Goal: Task Accomplishment & Management: Manage account settings

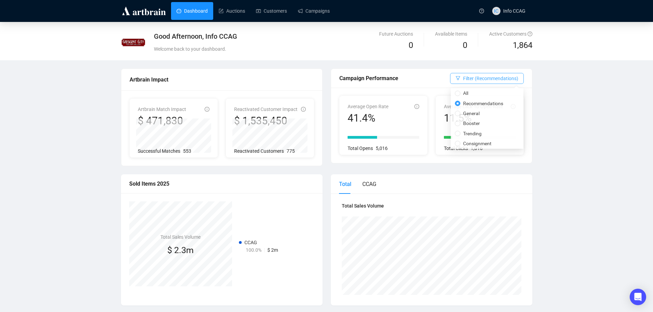
click at [486, 78] on span "Filter (Recommendations)" at bounding box center [490, 79] width 55 height 8
click at [472, 114] on span "General" at bounding box center [471, 114] width 22 height 8
click at [460, 114] on input "General" at bounding box center [457, 113] width 5 height 5
radio input "true"
click at [554, 100] on div "Good Afternoon, Info CCAG Welcome back to your dashboard. Future Auctions 0 Ava…" at bounding box center [326, 296] width 653 height 548
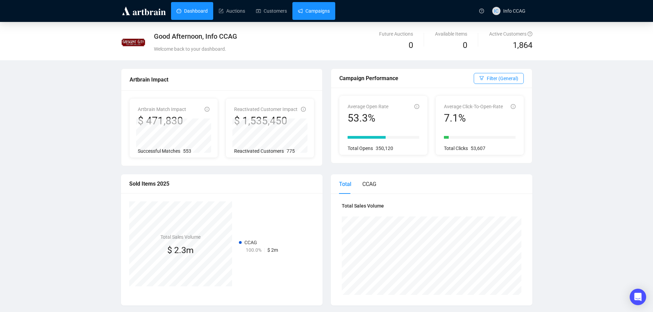
click at [319, 17] on link "Campaigns" at bounding box center [314, 11] width 32 height 18
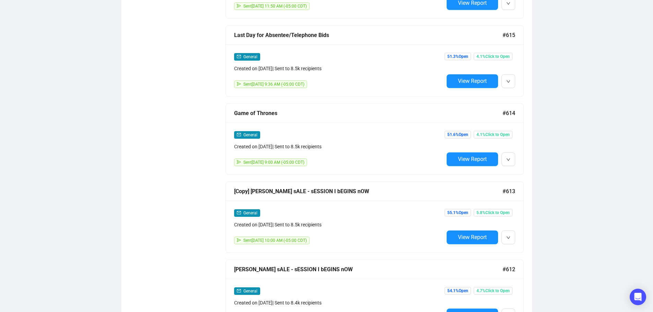
scroll to position [959, 0]
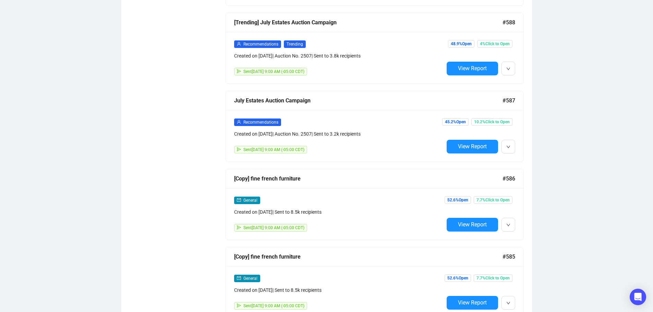
scroll to position [3041, 0]
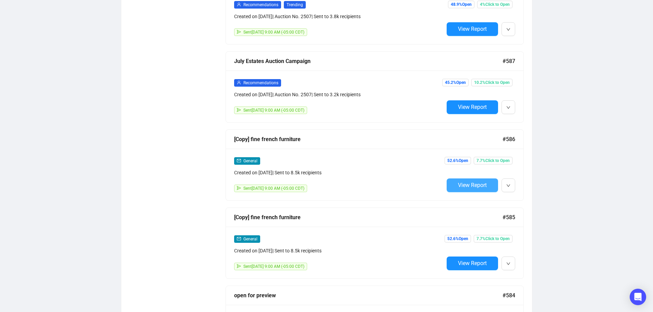
click at [490, 178] on button "View Report" at bounding box center [471, 185] width 51 height 14
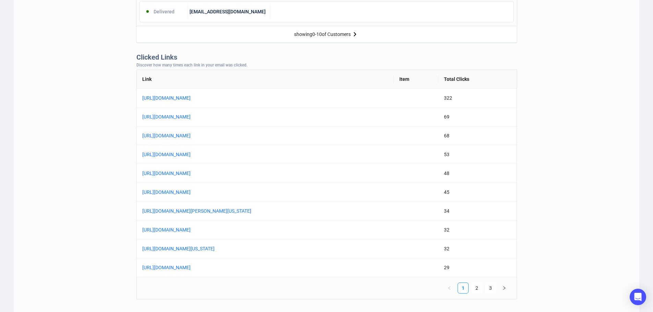
scroll to position [514, 0]
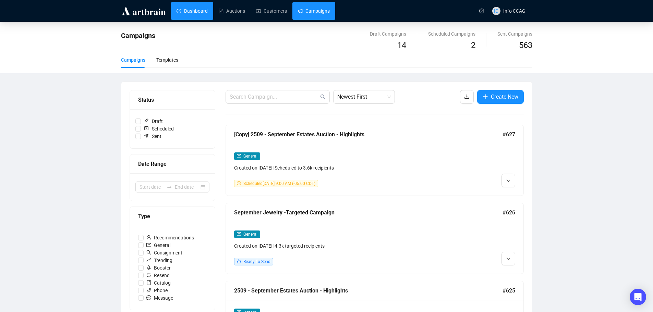
click at [183, 10] on link "Dashboard" at bounding box center [191, 11] width 31 height 18
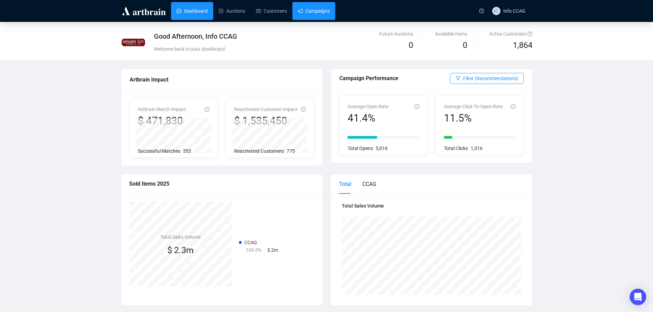
click at [315, 12] on link "Campaigns" at bounding box center [314, 11] width 32 height 18
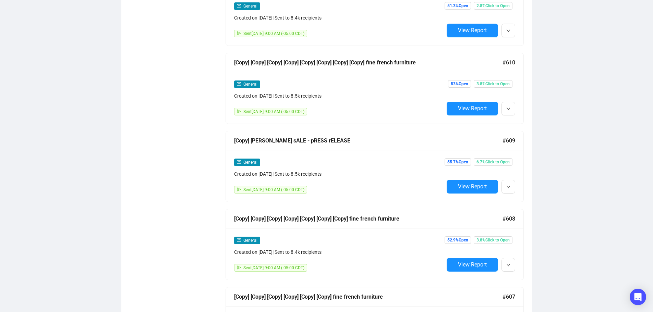
scroll to position [1391, 0]
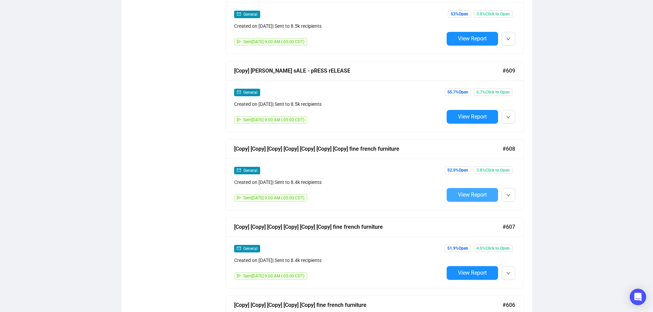
click at [477, 191] on span "View Report" at bounding box center [472, 194] width 29 height 7
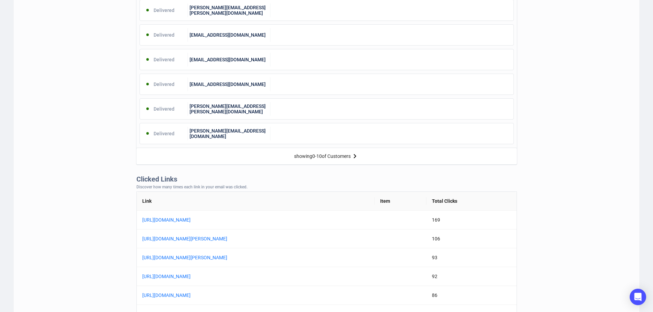
scroll to position [411, 0]
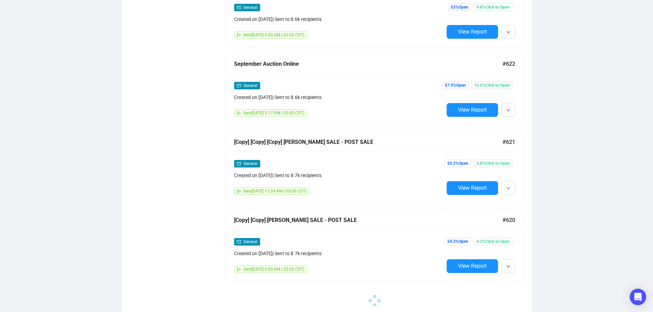
scroll to position [461, 0]
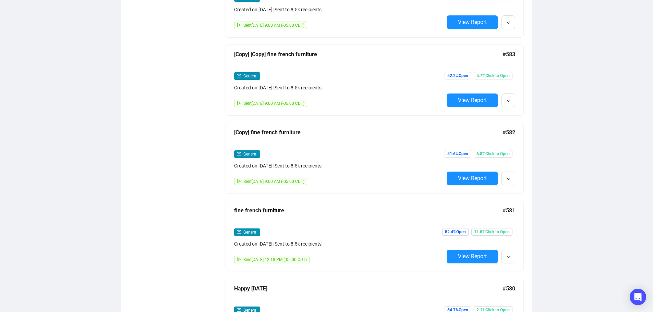
scroll to position [3394, 0]
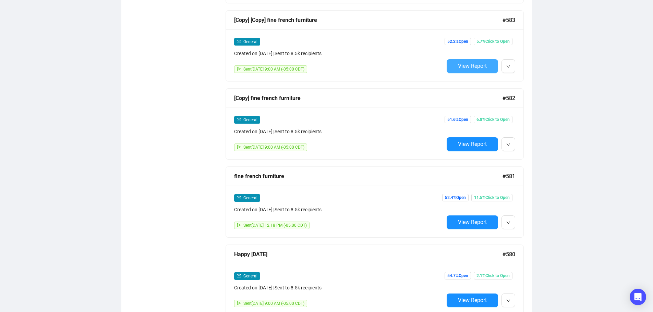
click at [460, 63] on span "View Report" at bounding box center [472, 66] width 29 height 7
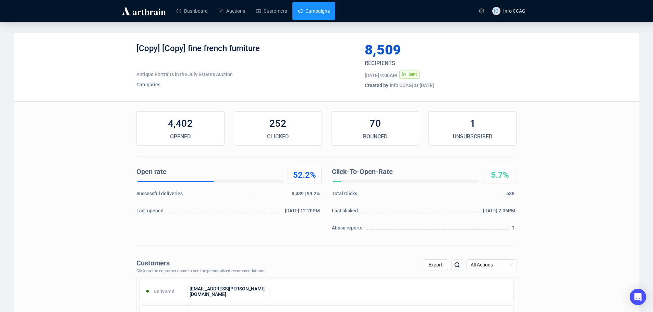
click at [318, 13] on link "Campaigns" at bounding box center [314, 11] width 32 height 18
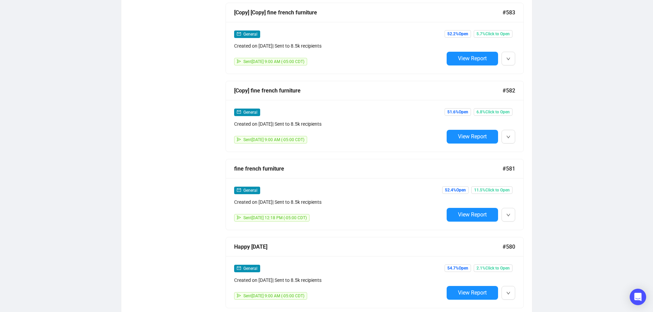
scroll to position [3357, 0]
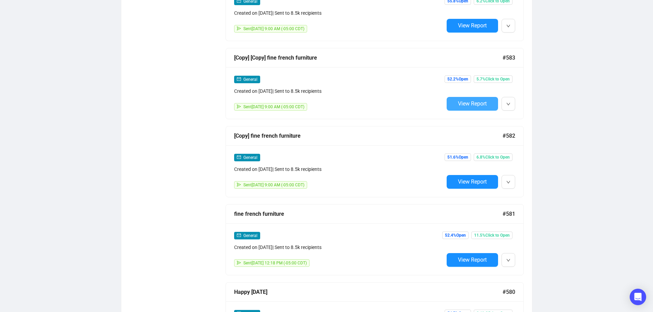
click at [482, 100] on span "View Report" at bounding box center [472, 103] width 29 height 7
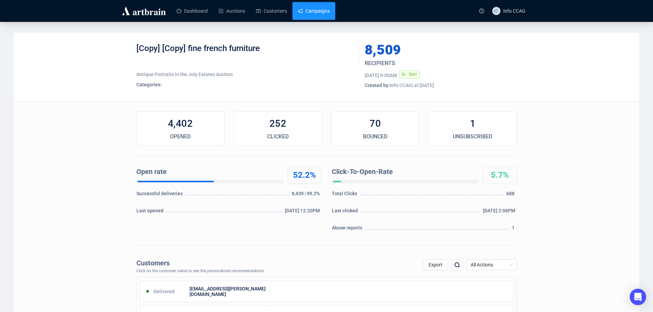
click at [312, 14] on link "Campaigns" at bounding box center [314, 11] width 32 height 18
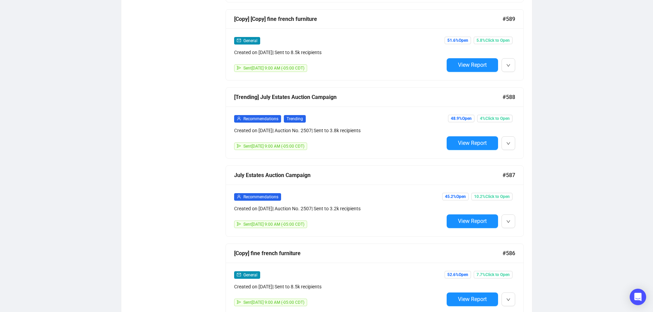
scroll to position [2915, 0]
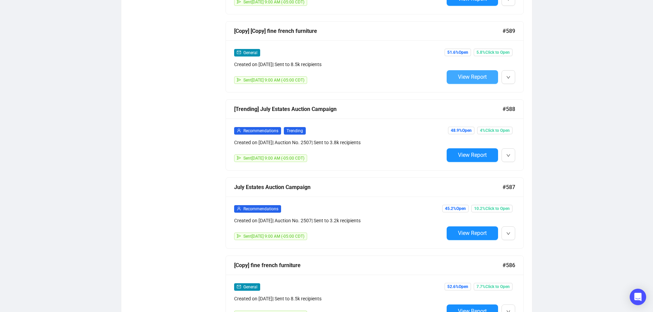
click at [469, 74] on span "View Report" at bounding box center [472, 77] width 29 height 7
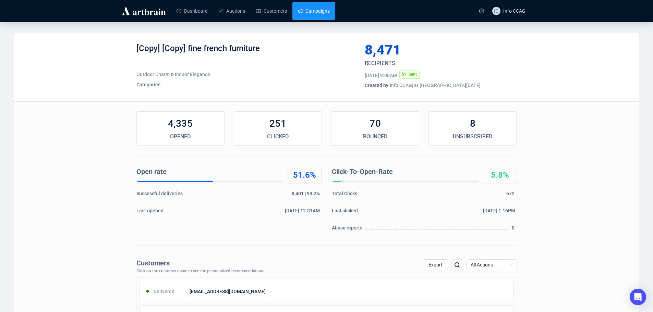
click at [326, 12] on link "Campaigns" at bounding box center [314, 11] width 32 height 18
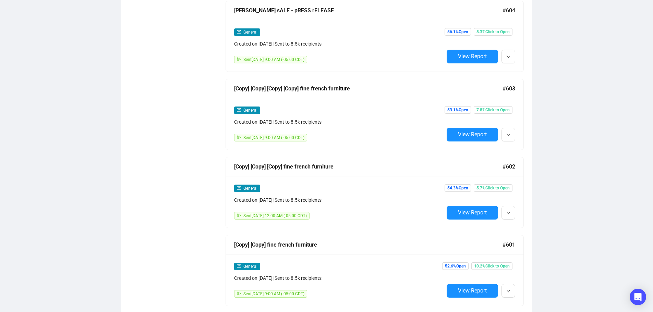
scroll to position [2013, 0]
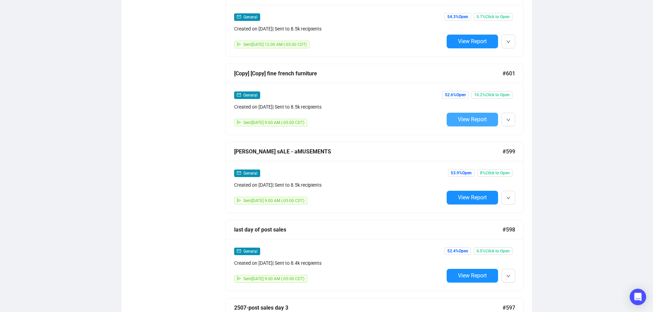
click at [472, 116] on span "View Report" at bounding box center [472, 119] width 29 height 7
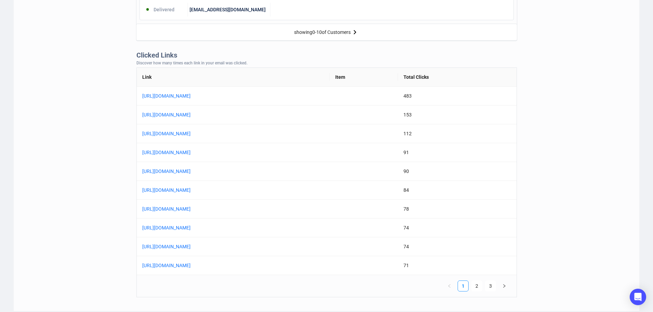
scroll to position [514, 0]
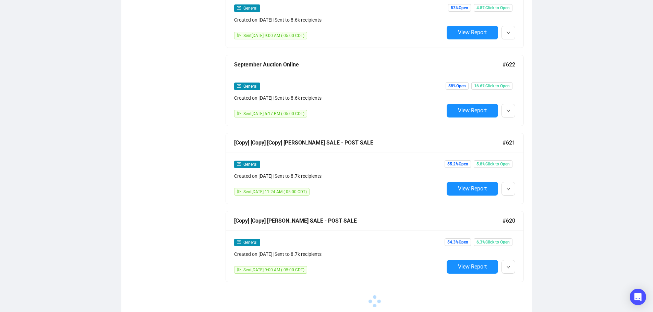
scroll to position [461, 0]
